Goal: Information Seeking & Learning: Learn about a topic

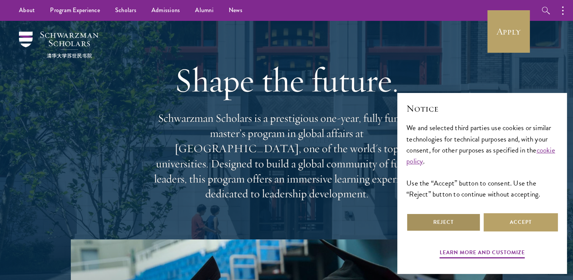
click at [458, 217] on button "Reject" at bounding box center [444, 222] width 74 height 18
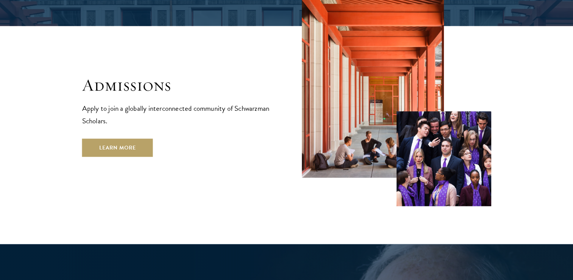
scroll to position [1250, 0]
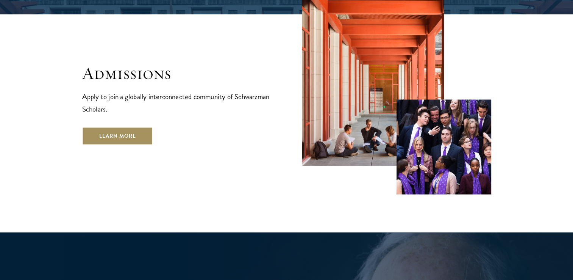
click at [120, 127] on link "Learn More" at bounding box center [117, 136] width 71 height 18
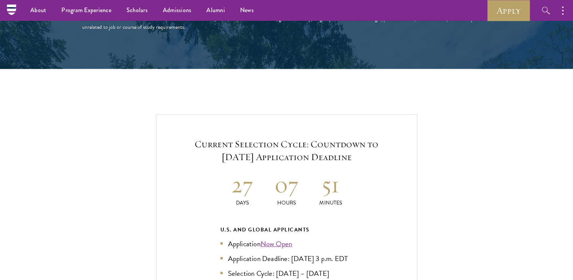
scroll to position [1406, 0]
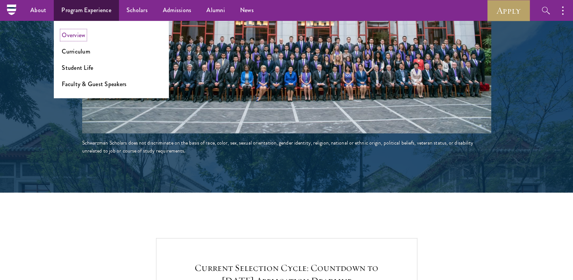
click at [68, 39] on link "Overview" at bounding box center [73, 35] width 23 height 9
